Goal: Task Accomplishment & Management: Complete application form

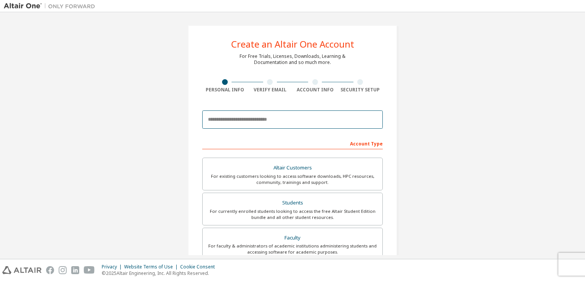
click at [246, 118] on input "email" at bounding box center [292, 119] width 180 height 18
click at [230, 120] on input "email" at bounding box center [292, 119] width 180 height 18
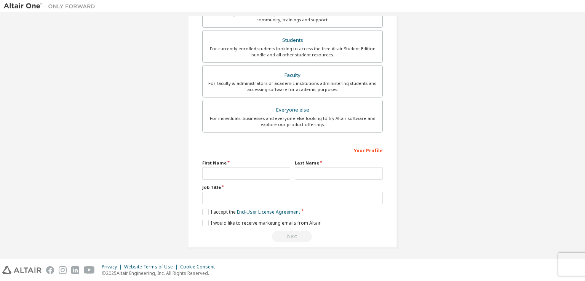
type input "**********"
click at [255, 174] on input "text" at bounding box center [246, 173] width 88 height 13
type input "******"
click at [299, 169] on input "text" at bounding box center [339, 173] width 88 height 13
type input "*"
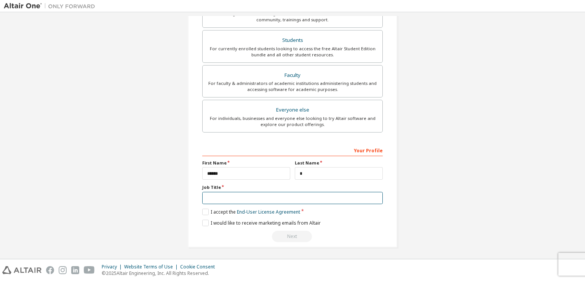
click at [253, 197] on input "text" at bounding box center [292, 198] width 180 height 13
click at [203, 211] on label "I accept the End-User License Agreement" at bounding box center [251, 212] width 98 height 6
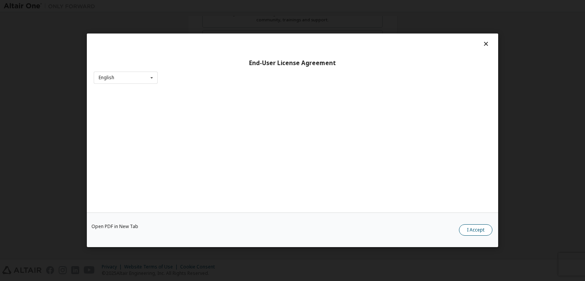
click at [473, 228] on button "I Accept" at bounding box center [476, 230] width 34 height 11
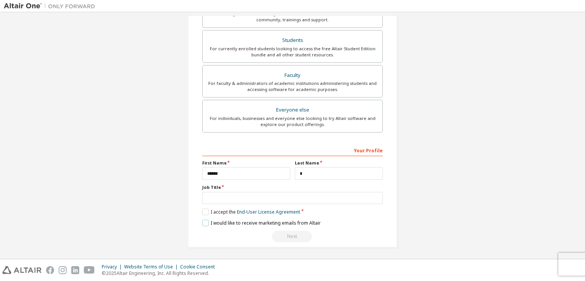
click at [202, 222] on label "I would like to receive marketing emails from Altair" at bounding box center [261, 223] width 118 height 6
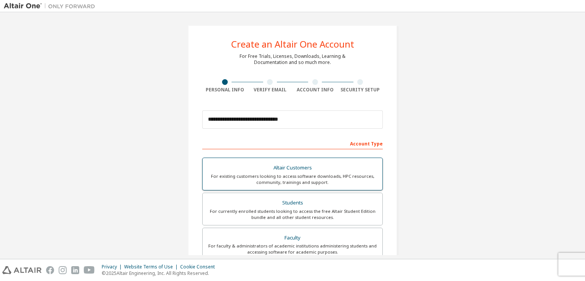
scroll to position [49, 0]
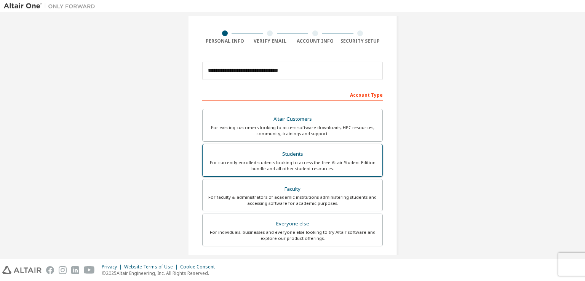
click at [319, 166] on div "For currently enrolled students looking to access the free Altair Student Editi…" at bounding box center [292, 166] width 171 height 12
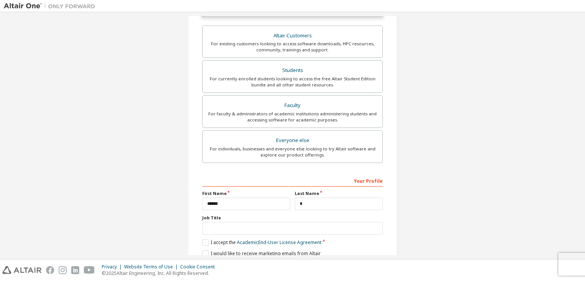
scroll to position [182, 0]
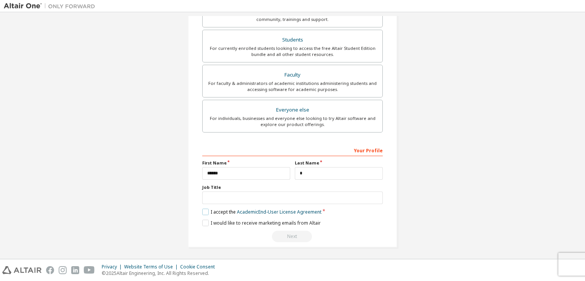
click at [204, 209] on label "I accept the Academic End-User License Agreement" at bounding box center [261, 212] width 119 height 6
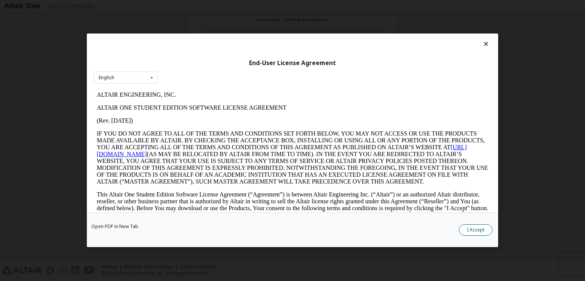
scroll to position [0, 0]
click at [471, 227] on button "I Accept" at bounding box center [476, 230] width 34 height 11
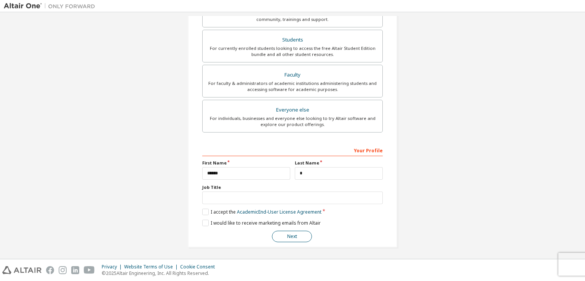
click at [302, 233] on button "Next" at bounding box center [292, 236] width 40 height 11
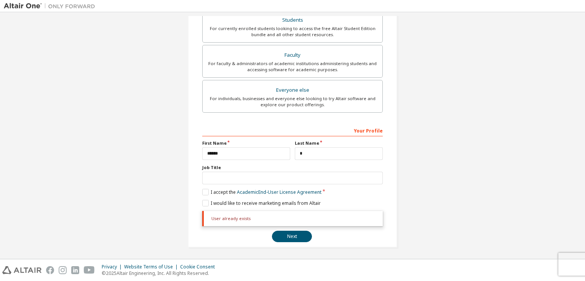
drag, startPoint x: 295, startPoint y: 169, endPoint x: 273, endPoint y: 160, distance: 23.7
click at [273, 160] on div "**********" at bounding box center [292, 183] width 180 height 118
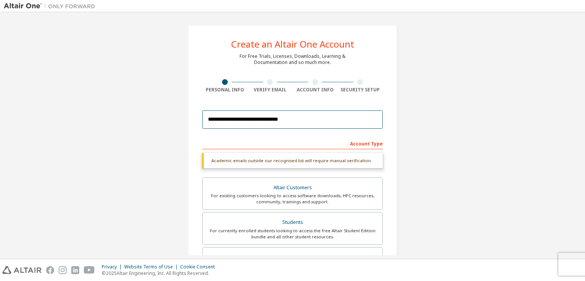
click at [301, 123] on input "**********" at bounding box center [292, 119] width 180 height 18
type input "*"
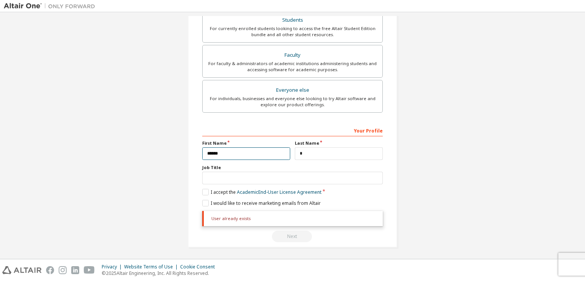
click at [253, 150] on input "******" at bounding box center [246, 153] width 88 height 13
type input "*"
click at [342, 147] on input "*" at bounding box center [339, 153] width 88 height 13
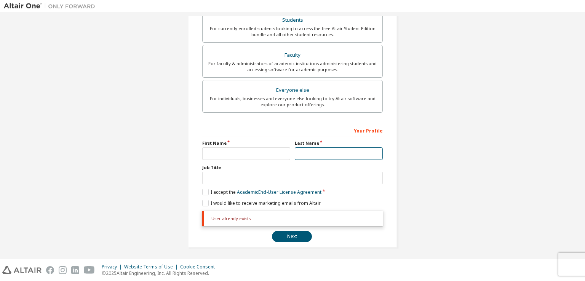
scroll to position [0, 0]
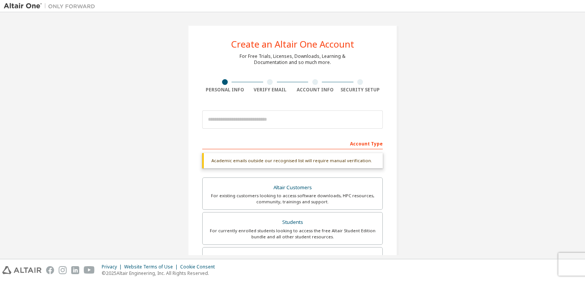
click at [204, 80] on div at bounding box center [224, 82] width 45 height 6
